Goal: Feedback & Contribution: Leave review/rating

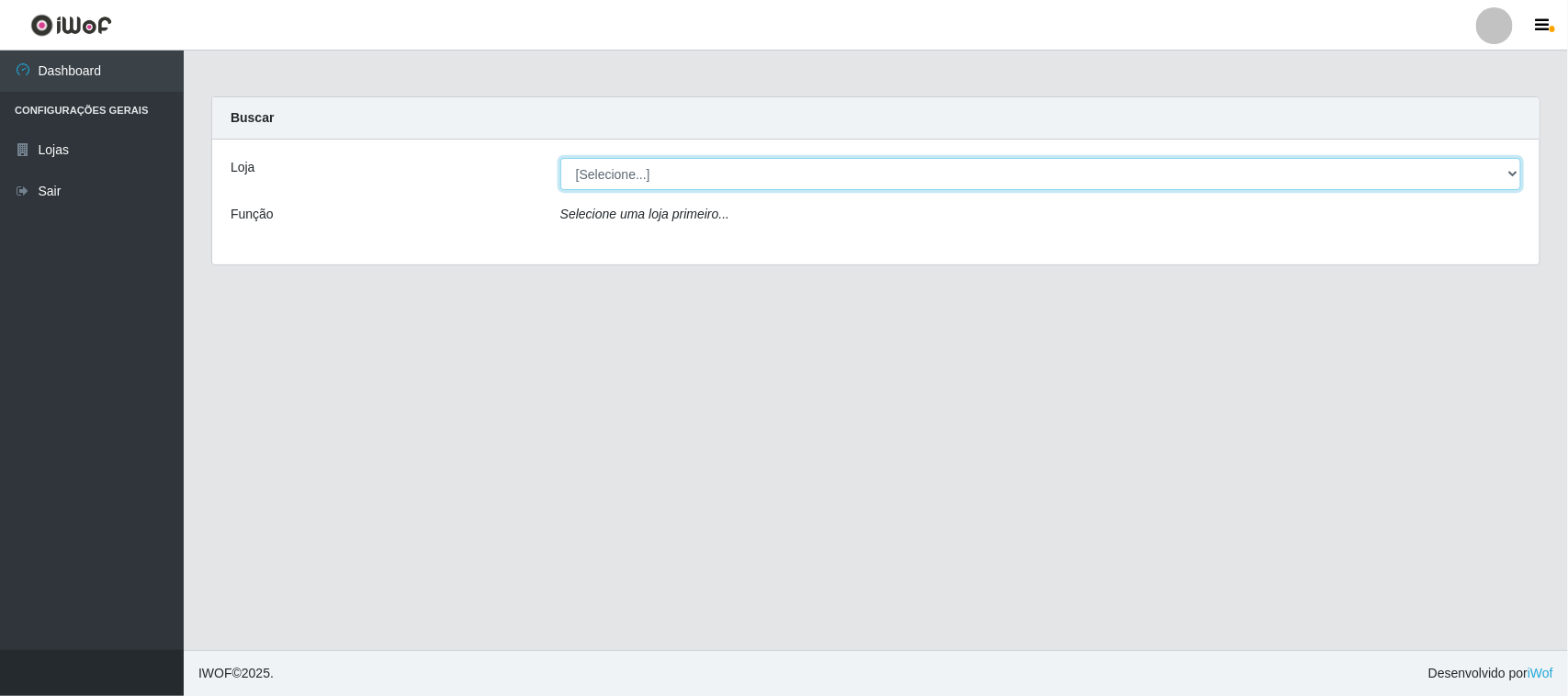
click at [680, 175] on select "[Selecione...] Hiper Queiroz - [GEOGRAPHIC_DATA][PERSON_NAME]" at bounding box center [1040, 174] width 961 height 33
select select "515"
click at [560, 158] on select "[Selecione...] Hiper Queiroz - [GEOGRAPHIC_DATA][PERSON_NAME]" at bounding box center [1040, 174] width 961 height 33
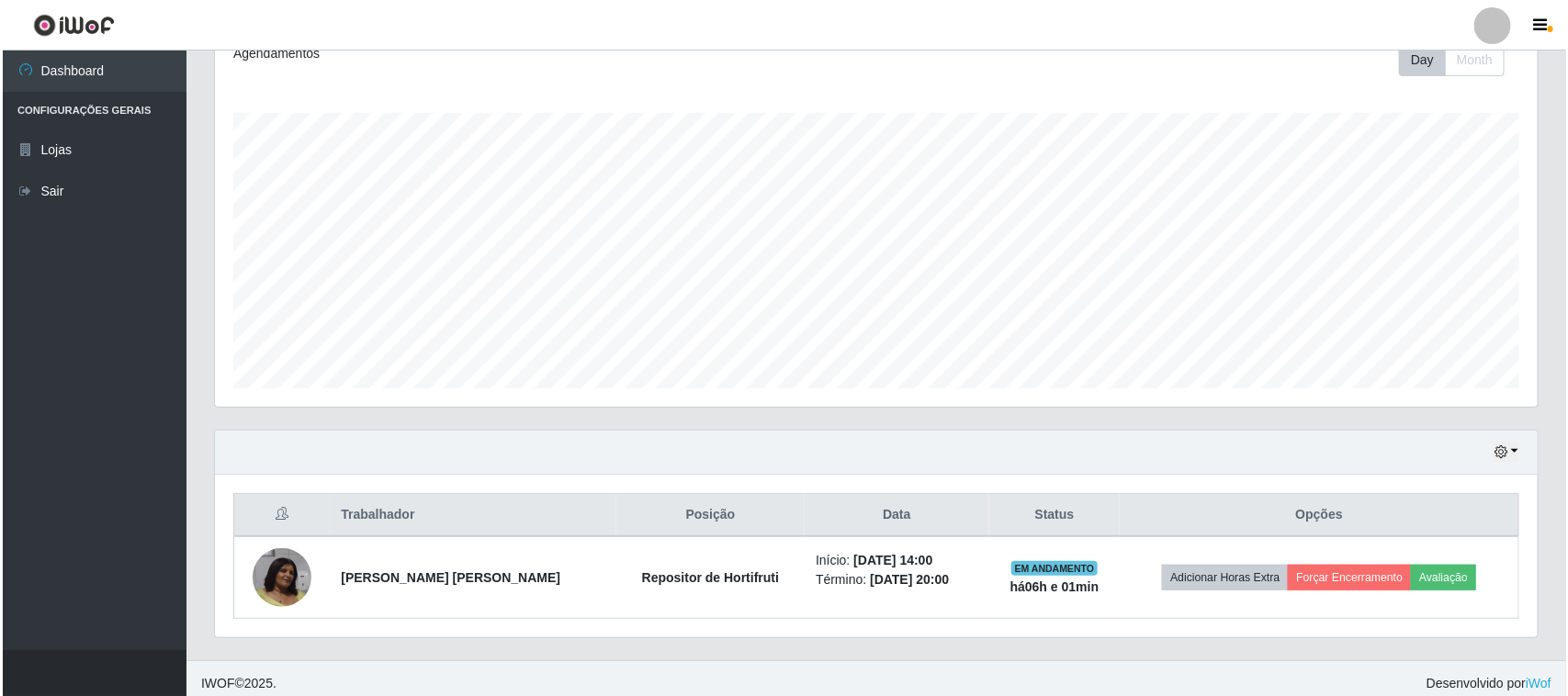
scroll to position [280, 0]
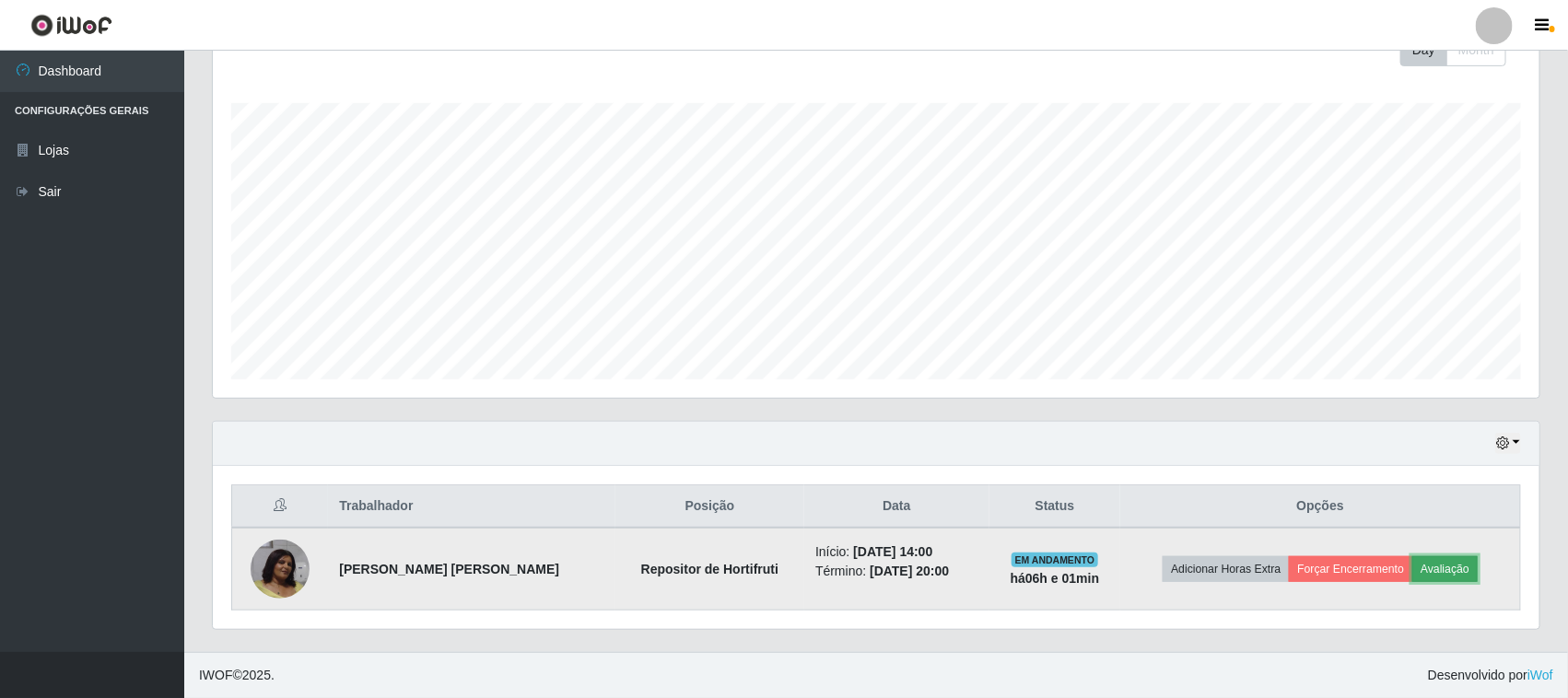
click at [1433, 567] on button "Avaliação" at bounding box center [1445, 569] width 65 height 26
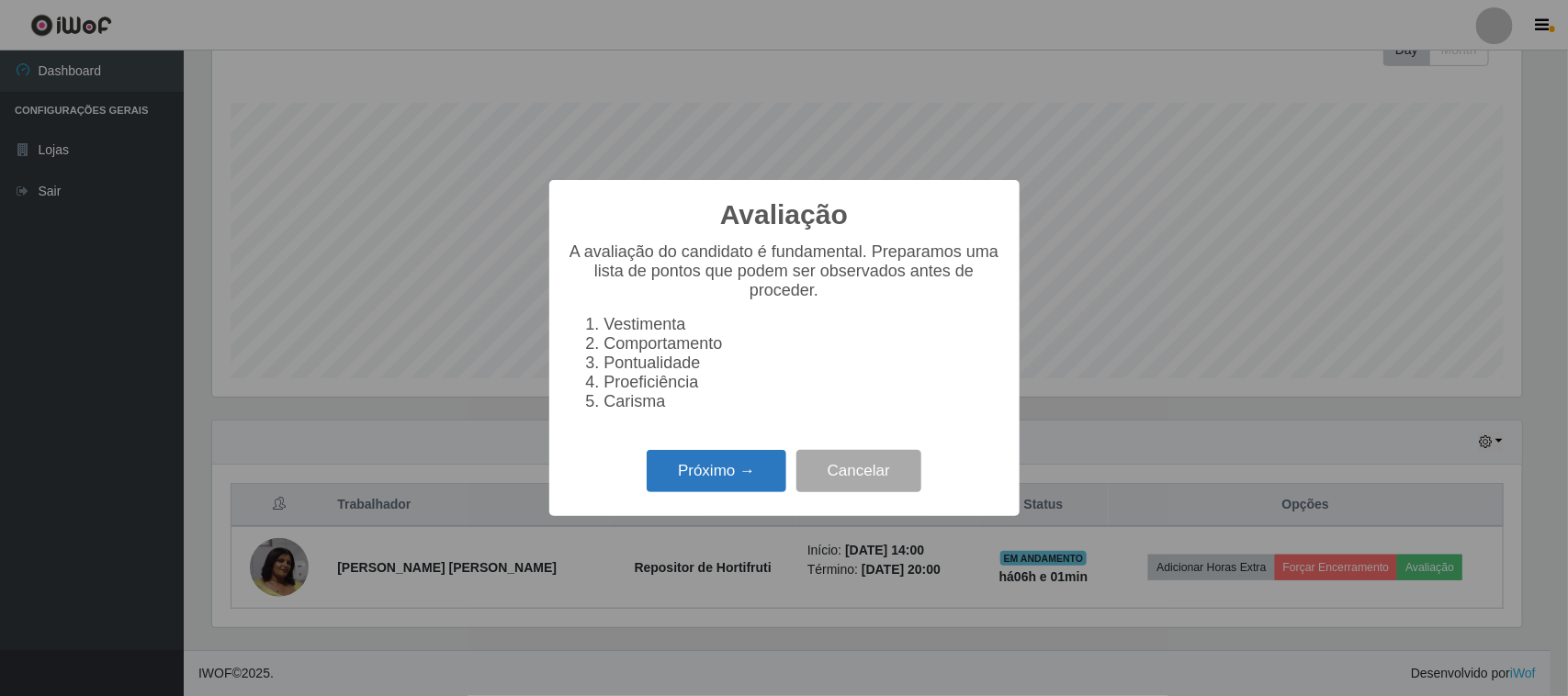
click at [749, 489] on button "Próximo →" at bounding box center [717, 471] width 140 height 43
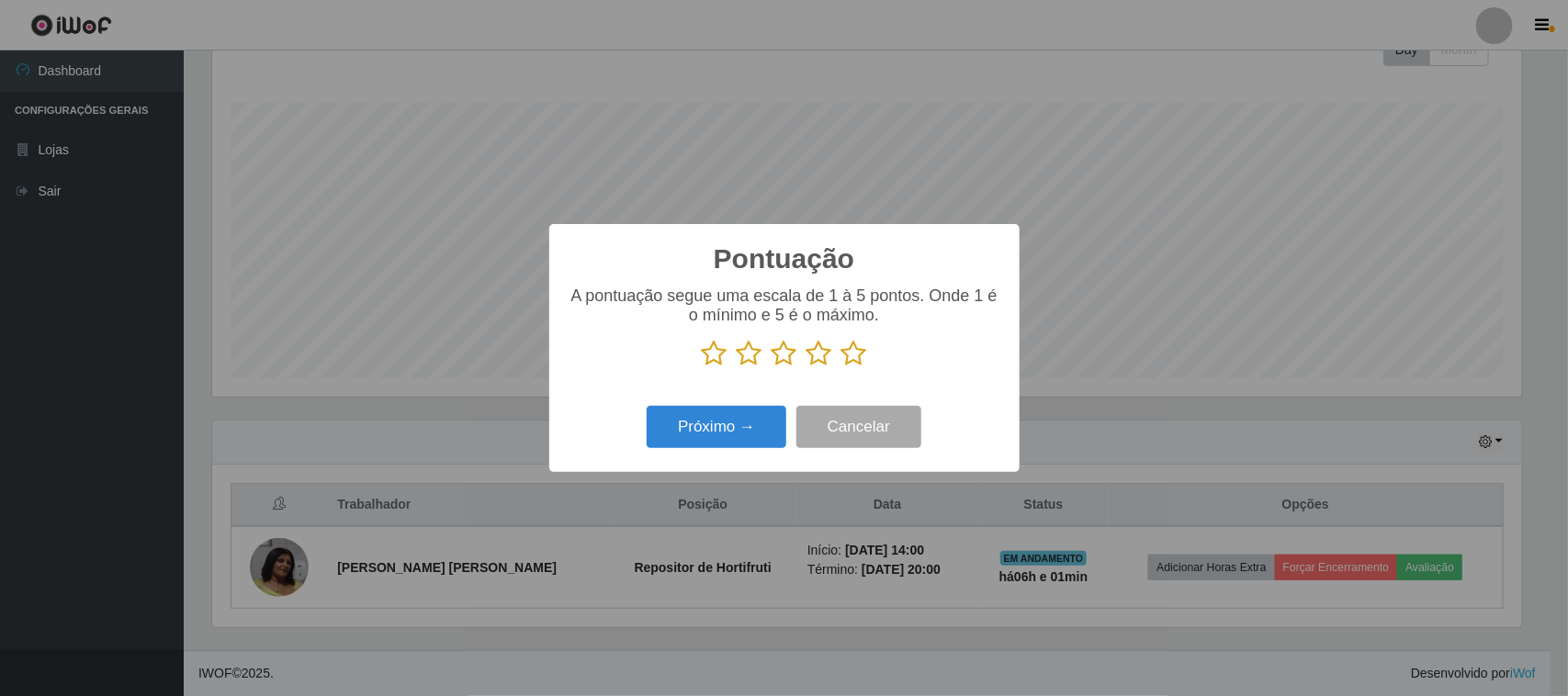
click at [856, 350] on icon at bounding box center [854, 354] width 26 height 28
click at [841, 368] on input "radio" at bounding box center [841, 368] width 0 height 0
click at [677, 437] on button "Próximo →" at bounding box center [717, 428] width 140 height 43
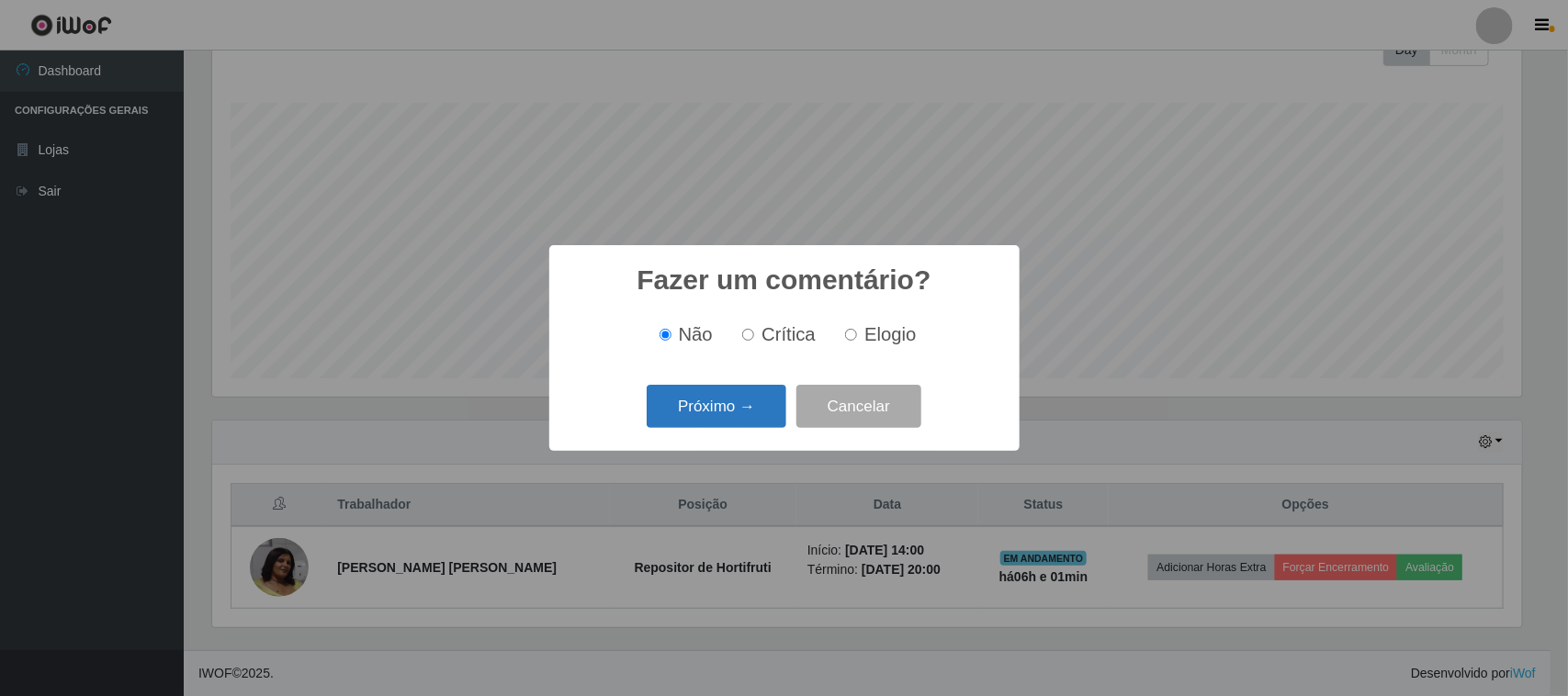
click at [772, 395] on button "Próximo →" at bounding box center [717, 406] width 140 height 43
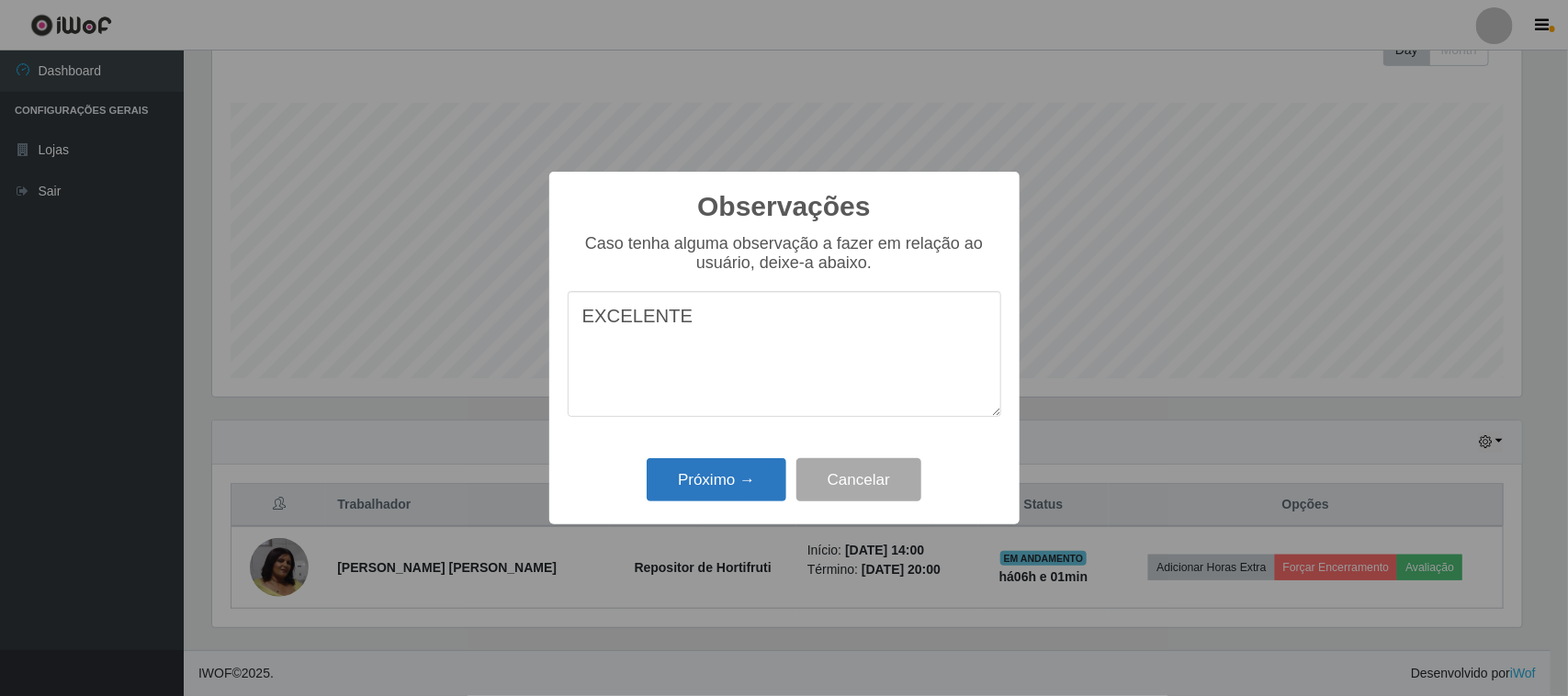
type textarea "EXCELENTE"
click at [674, 494] on button "Próximo →" at bounding box center [717, 480] width 140 height 43
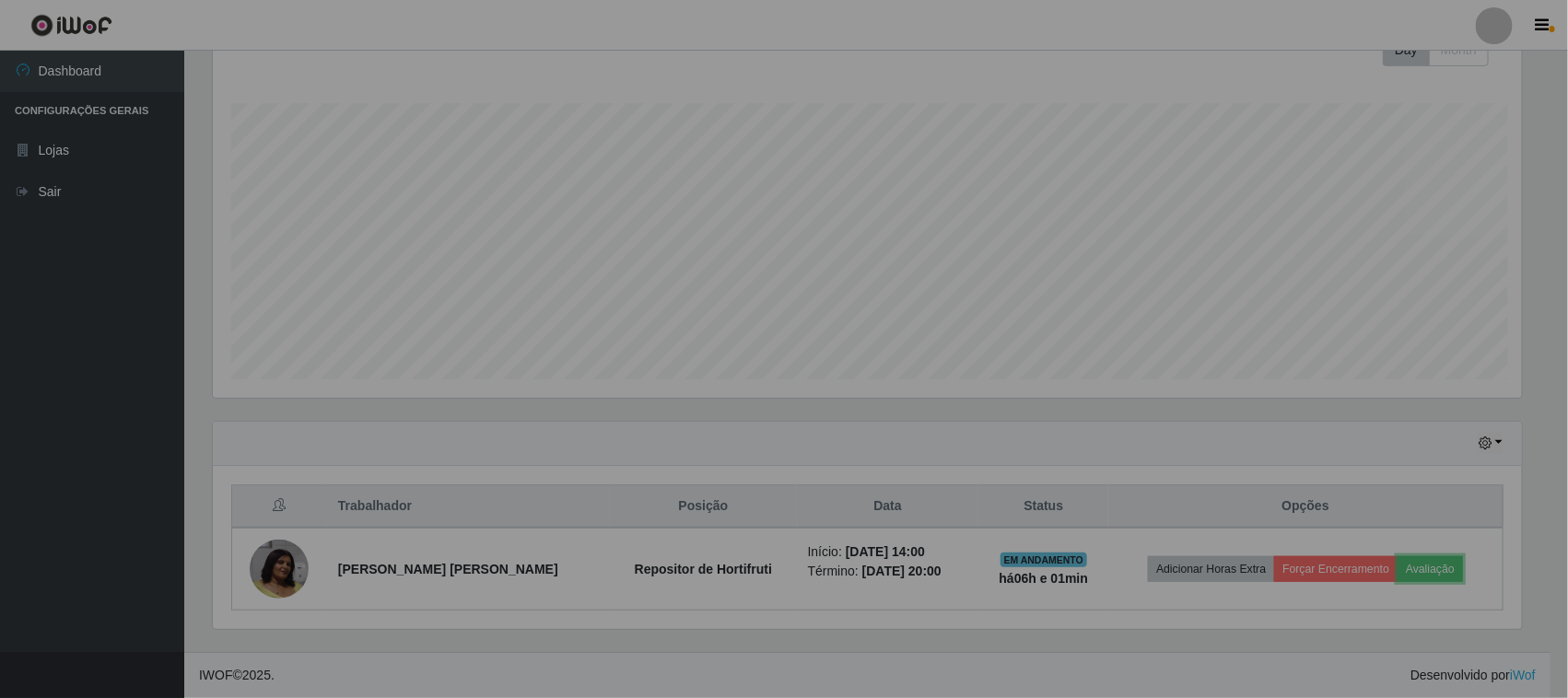
scroll to position [383, 1327]
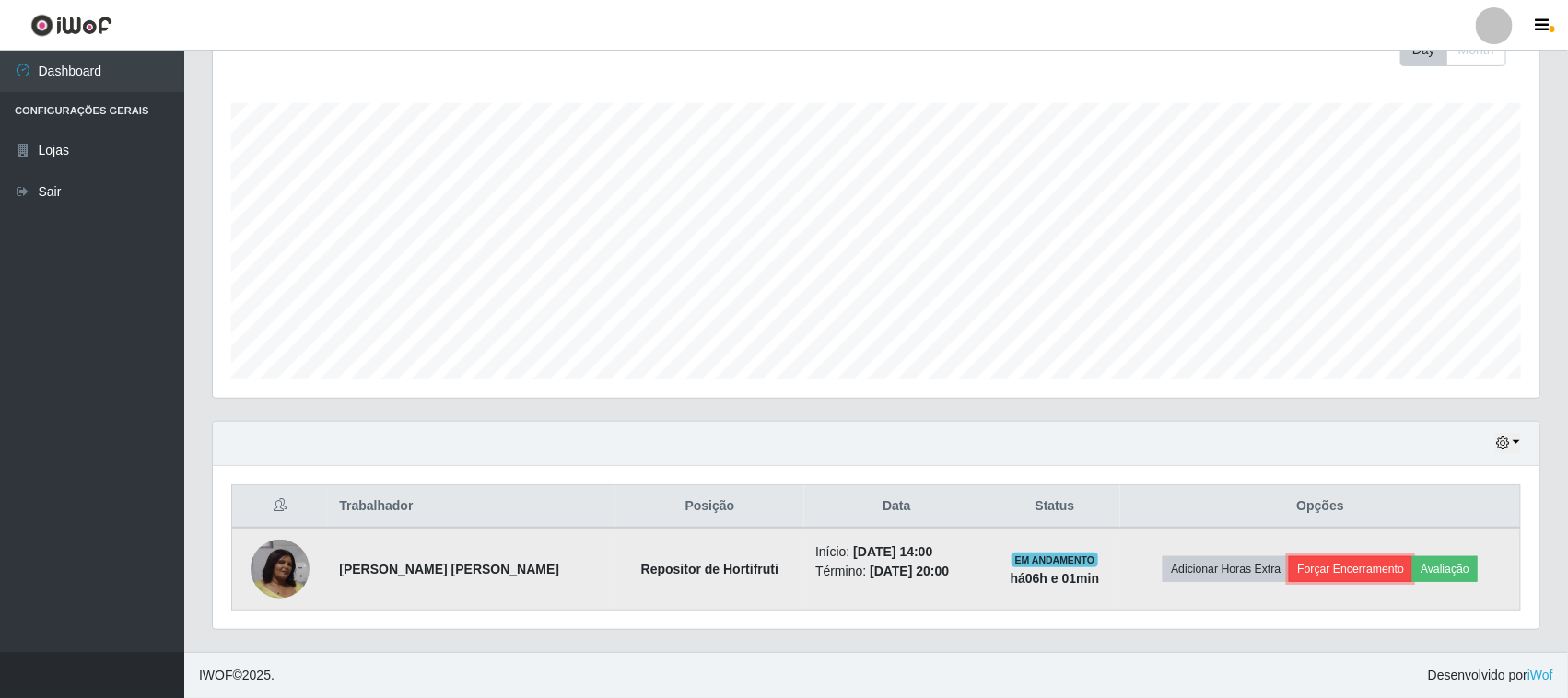
click at [1357, 571] on button "Forçar Encerramento" at bounding box center [1350, 569] width 124 height 26
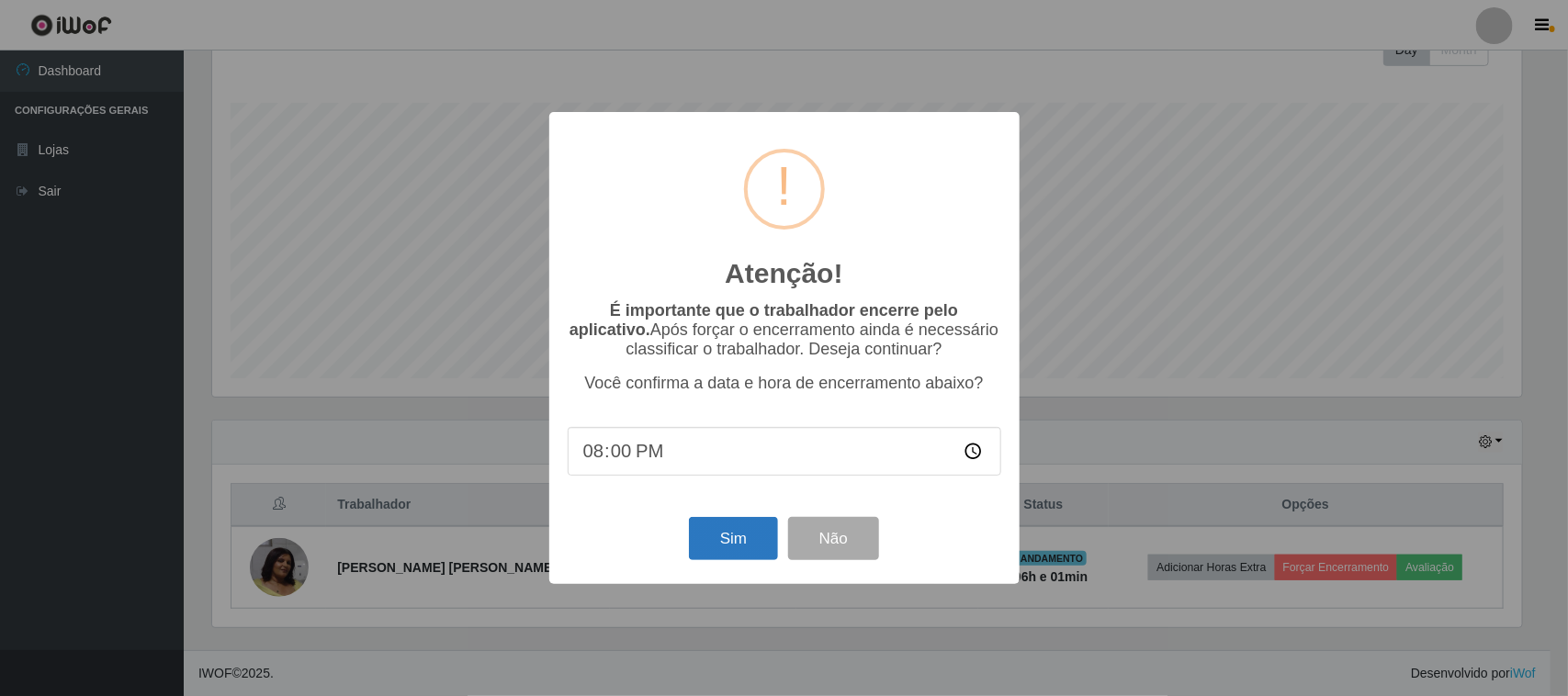
type input "20:02"
click at [745, 529] on button "Sim" at bounding box center [734, 538] width 89 height 43
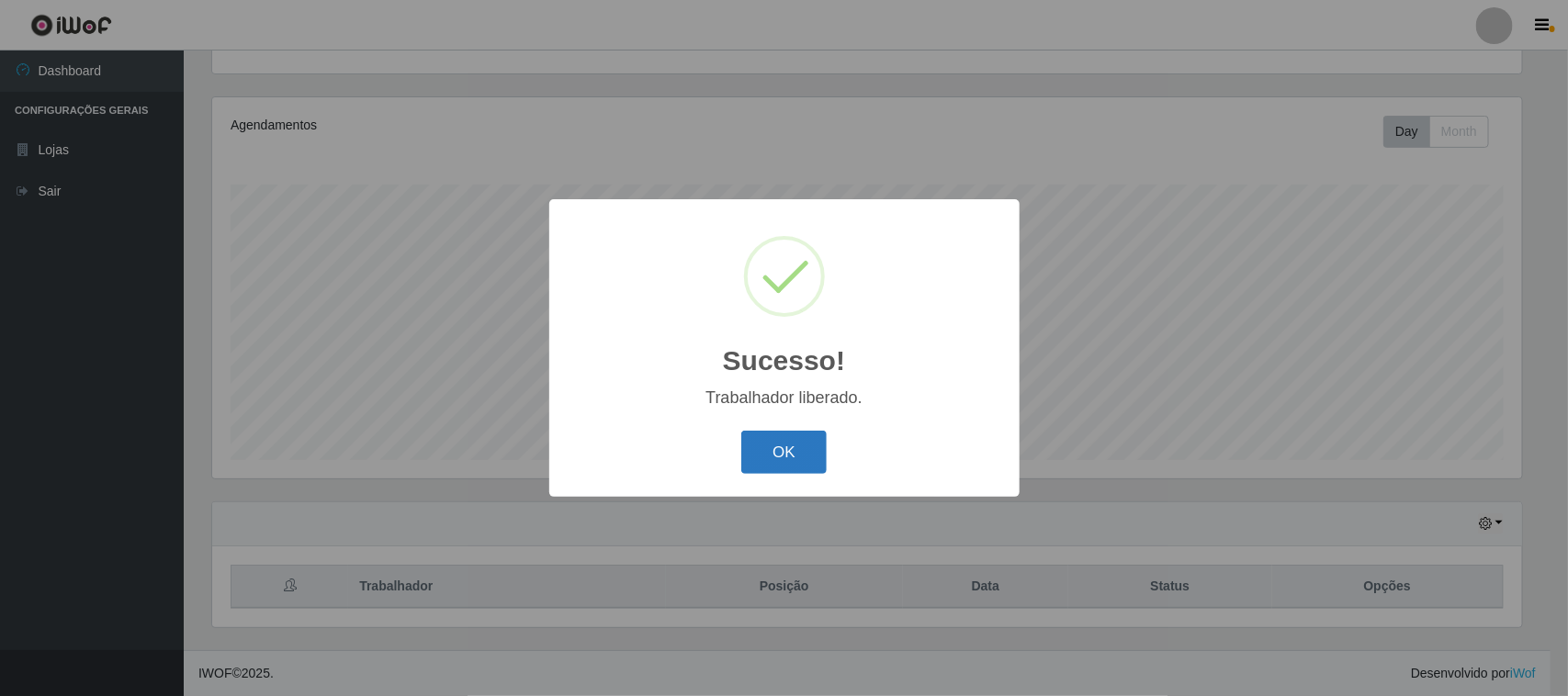
click at [795, 443] on button "OK" at bounding box center [784, 452] width 86 height 43
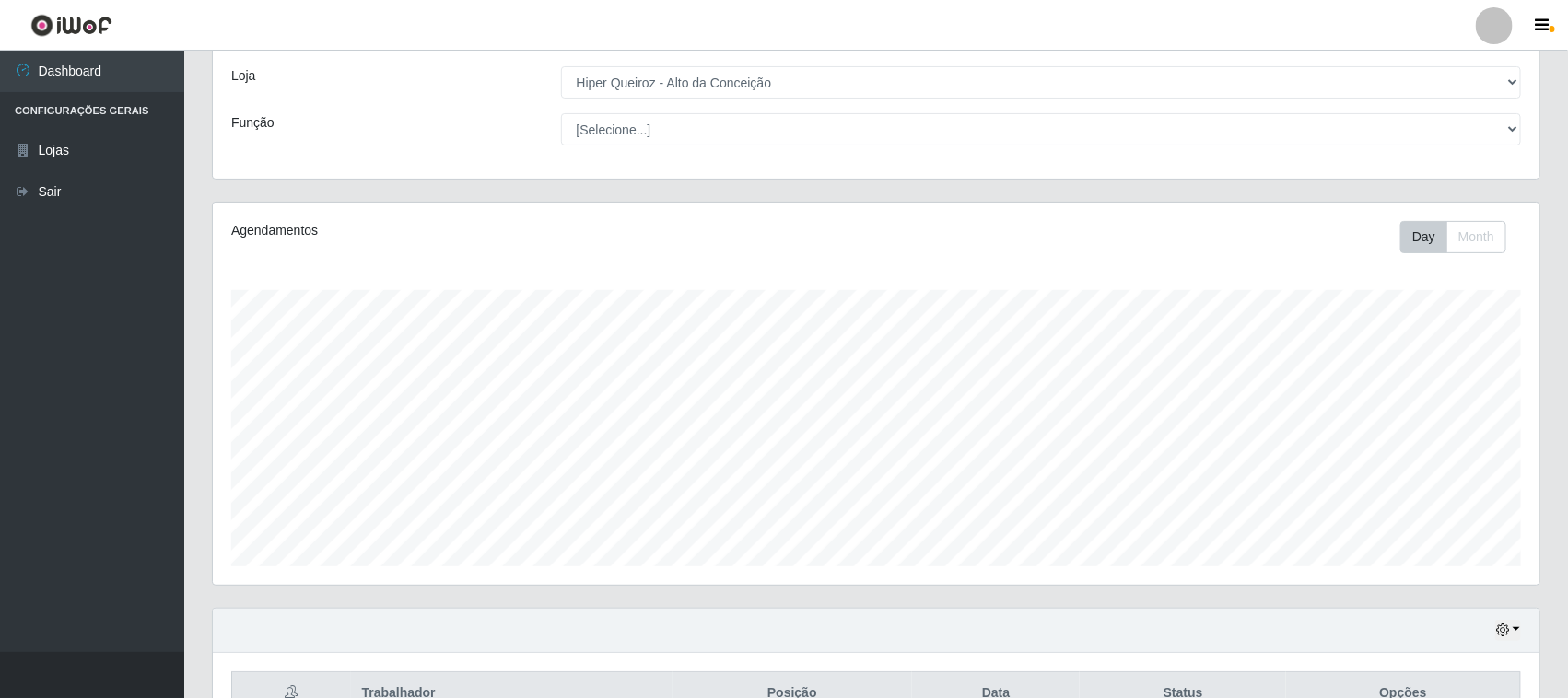
scroll to position [199, 0]
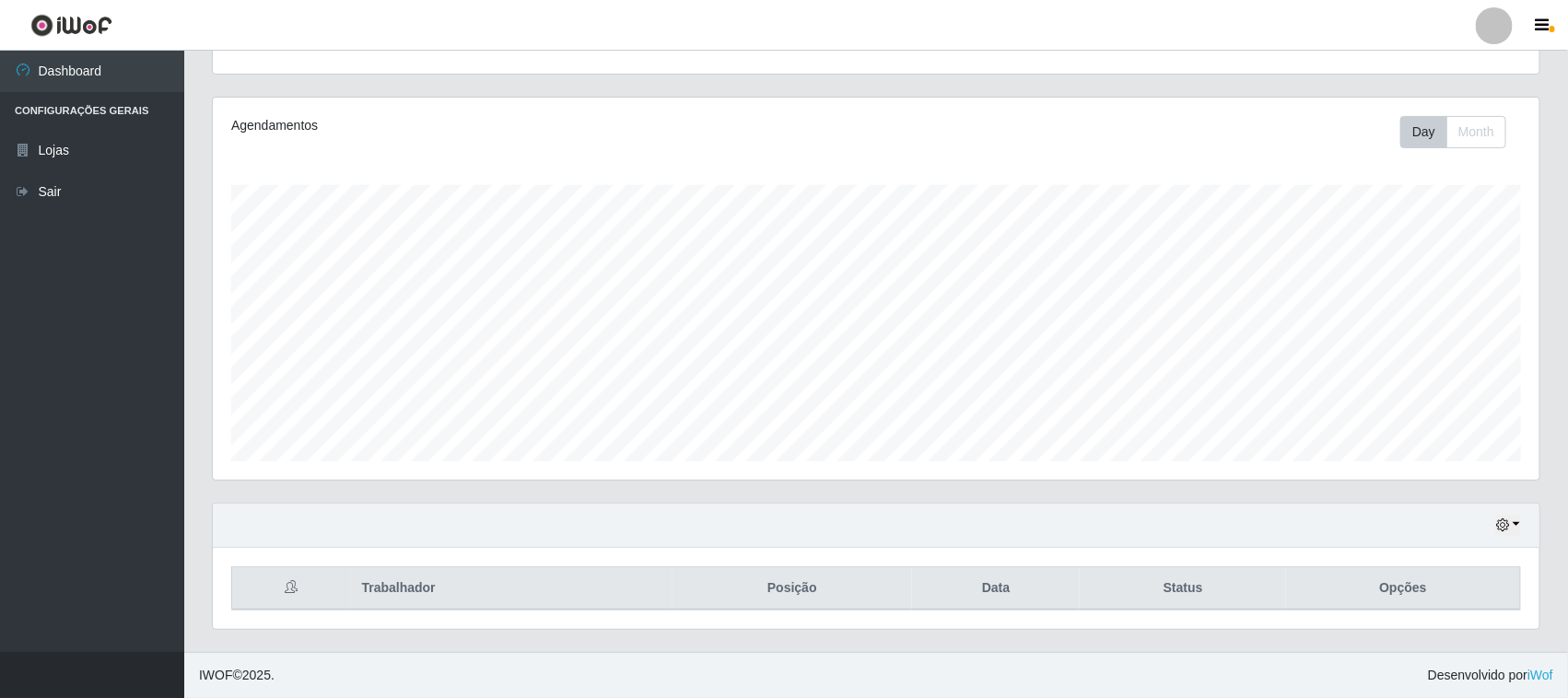
click at [1491, 530] on div "Hoje 1 dia 3 dias 1 Semana Não encerrados" at bounding box center [876, 526] width 1327 height 44
click at [1508, 527] on icon "button" at bounding box center [1503, 524] width 13 height 13
click at [1407, 426] on button "3 dias" at bounding box center [1446, 416] width 145 height 39
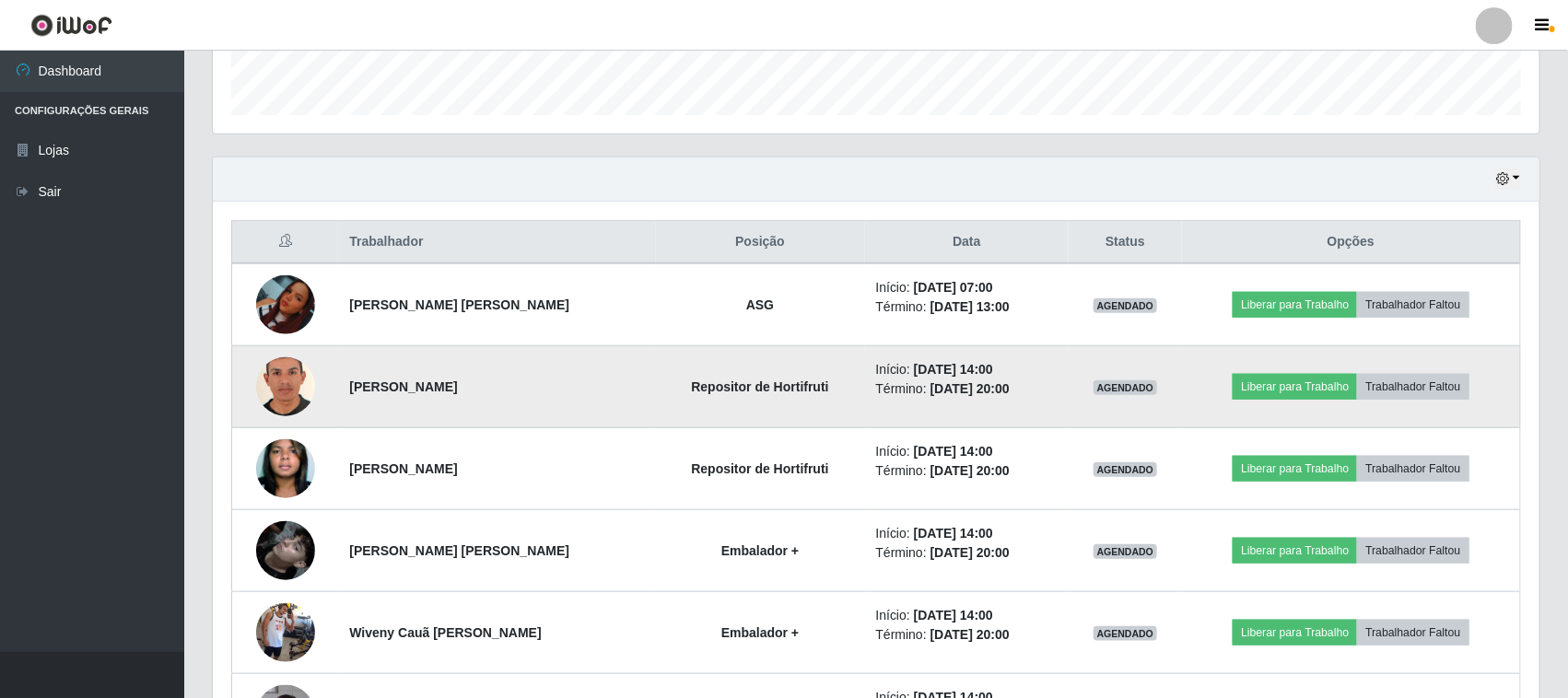
scroll to position [544, 0]
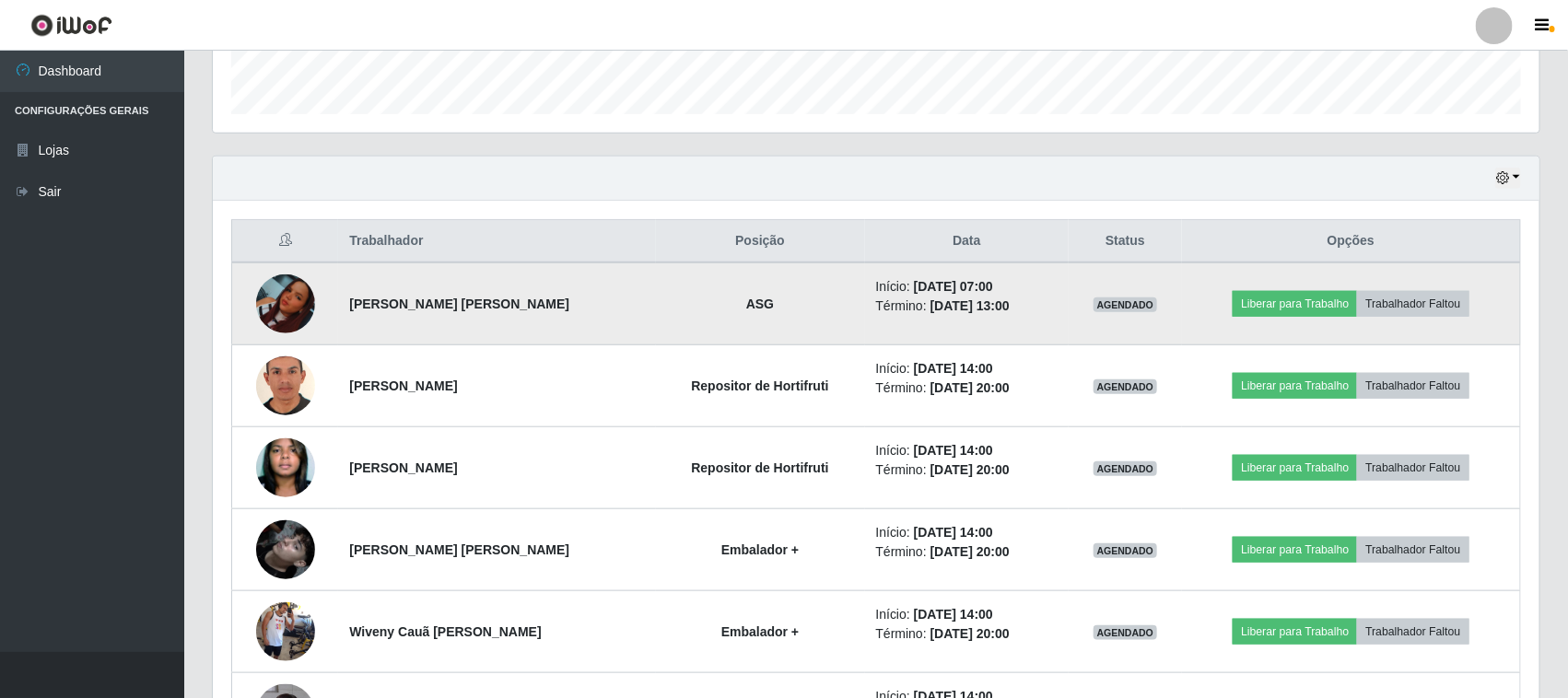
click at [300, 298] on img at bounding box center [286, 305] width 59 height 59
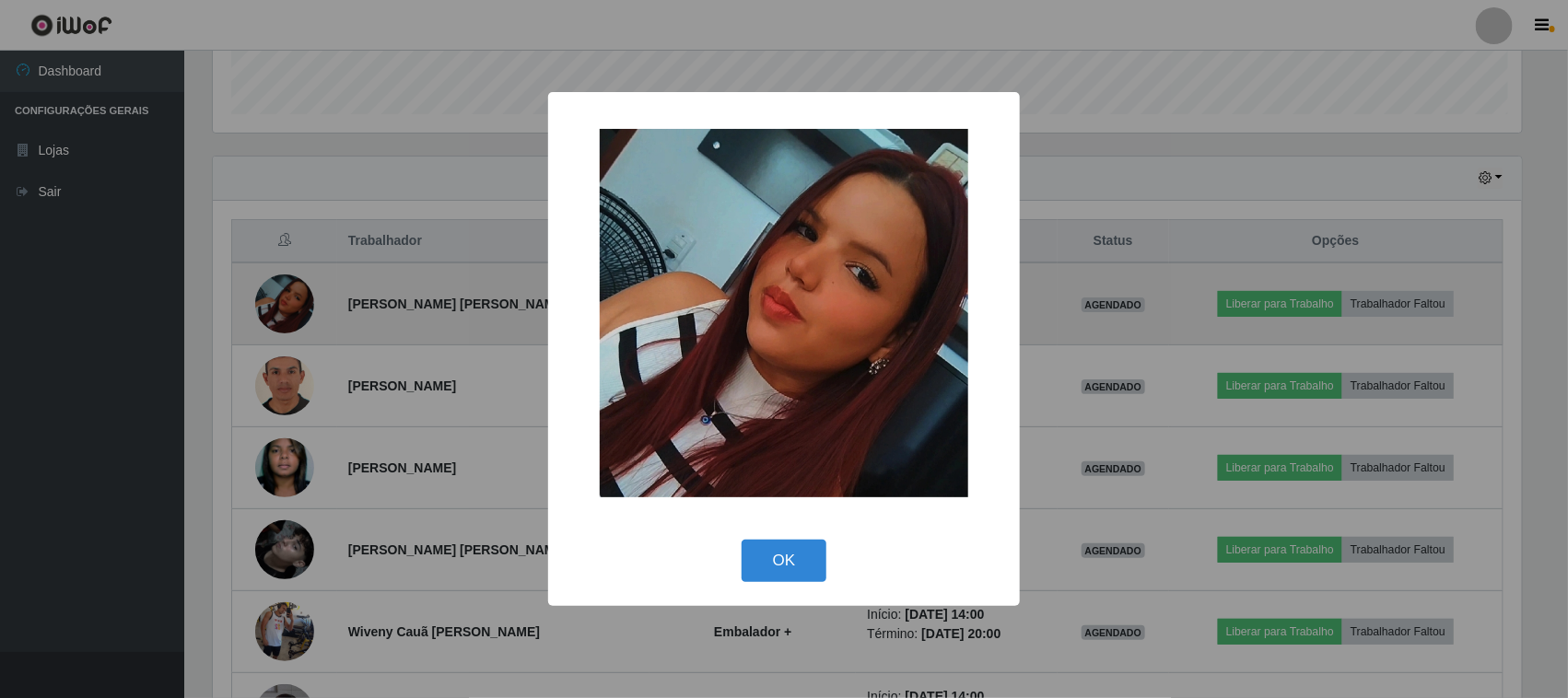
scroll to position [383, 1314]
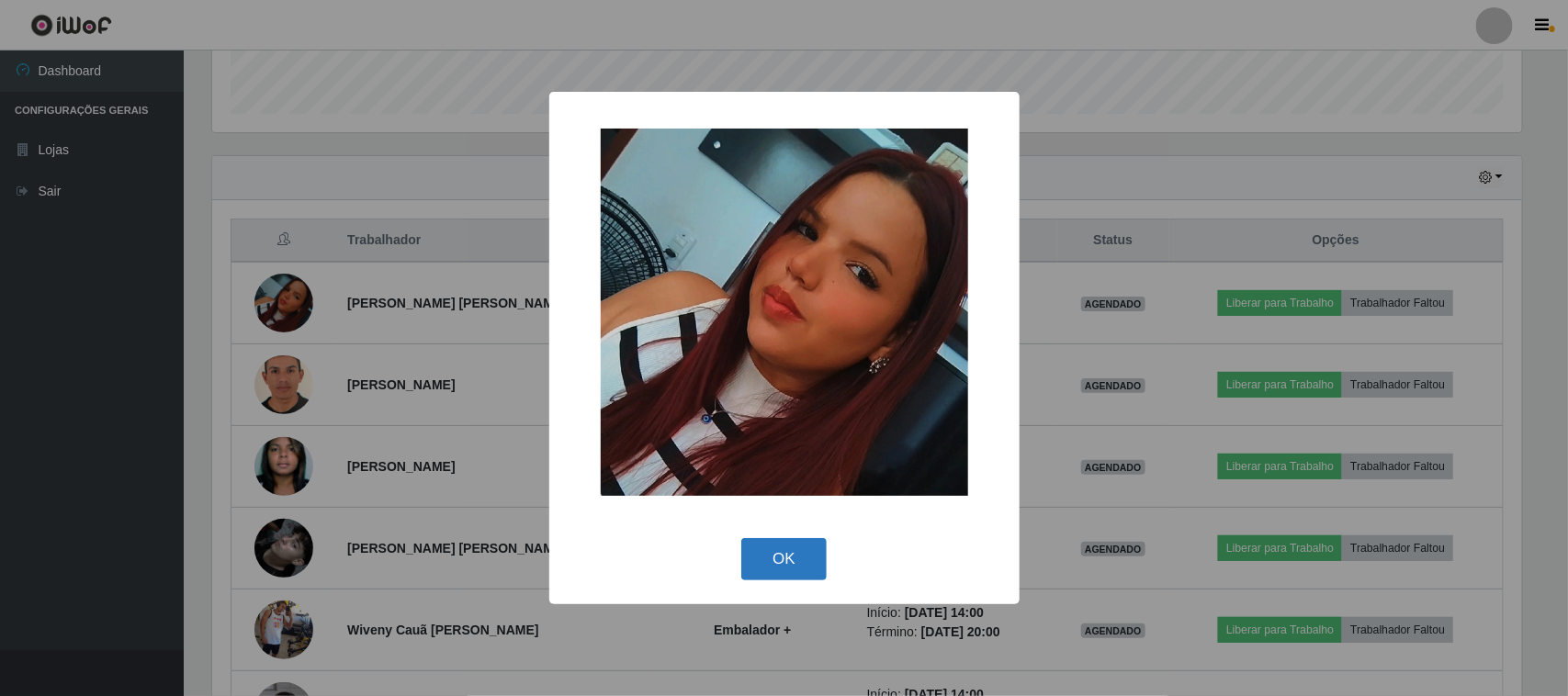
click at [797, 544] on button "OK" at bounding box center [784, 560] width 86 height 43
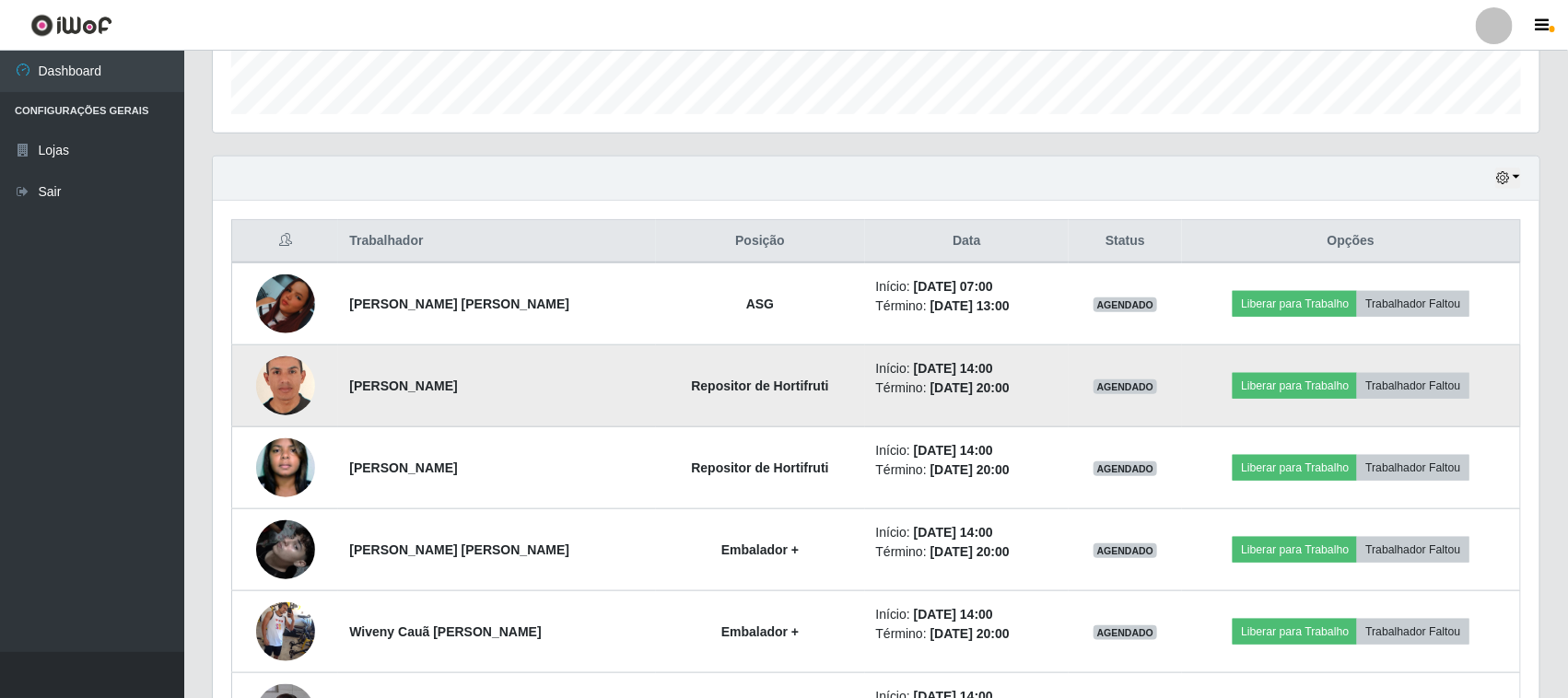
scroll to position [659, 0]
